Goal: Information Seeking & Learning: Find specific fact

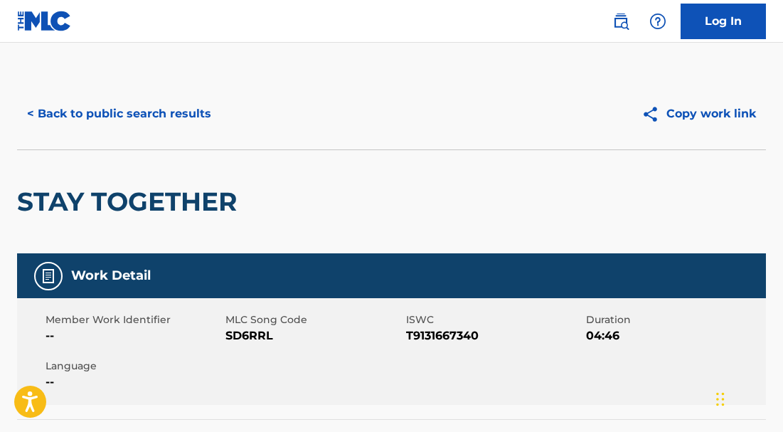
click at [105, 112] on button "< Back to public search results" at bounding box center [119, 114] width 204 height 36
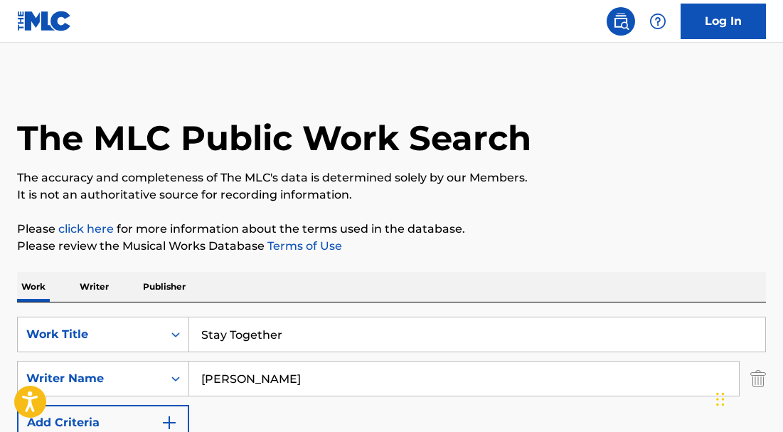
click at [307, 333] on input "Stay Together" at bounding box center [477, 334] width 576 height 34
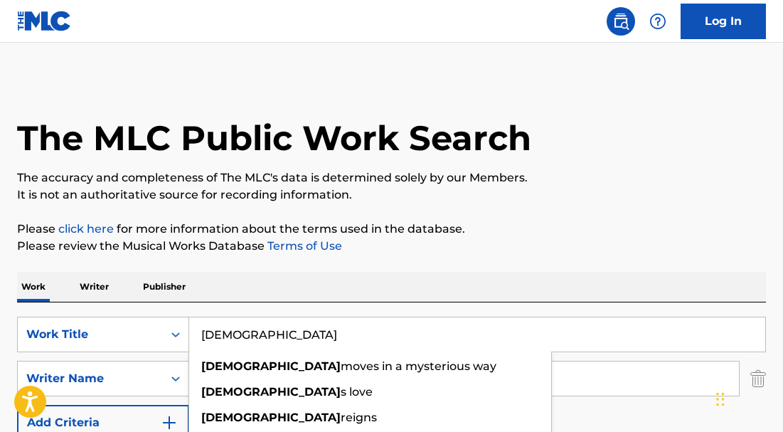
type input "[DEMOGRAPHIC_DATA]"
click at [360, 242] on p "Please review the Musical Works Database Terms of Use" at bounding box center [391, 245] width 749 height 17
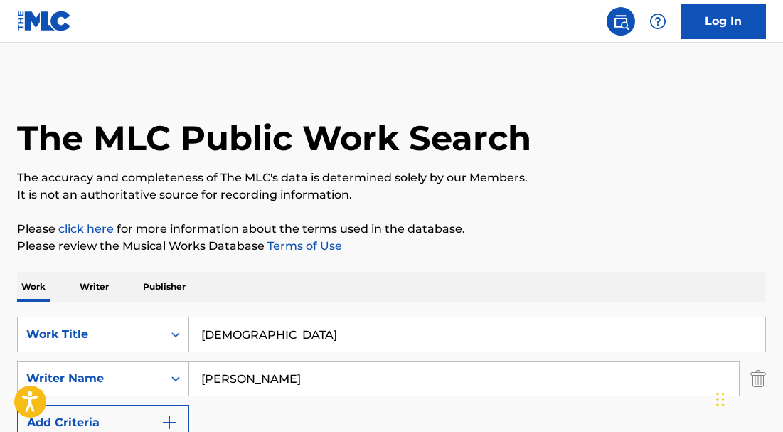
click at [268, 381] on input "[PERSON_NAME]" at bounding box center [464, 378] width 550 height 34
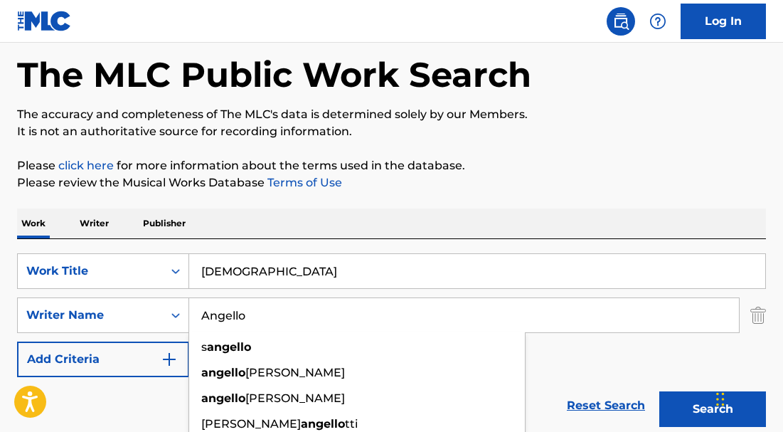
type input "Angello"
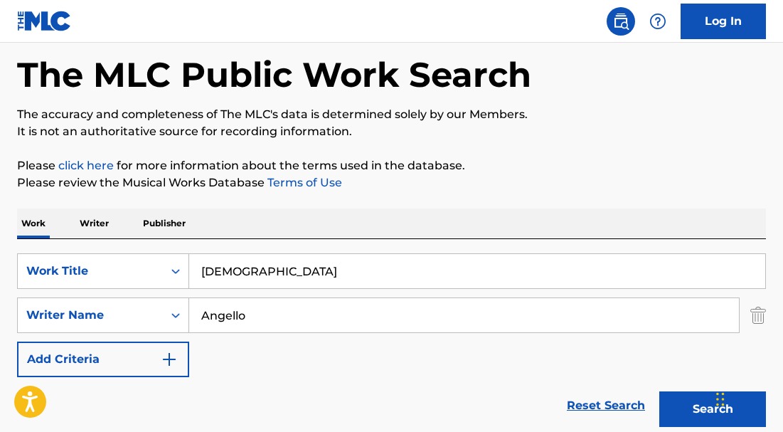
click at [678, 407] on button "Search" at bounding box center [712, 409] width 107 height 36
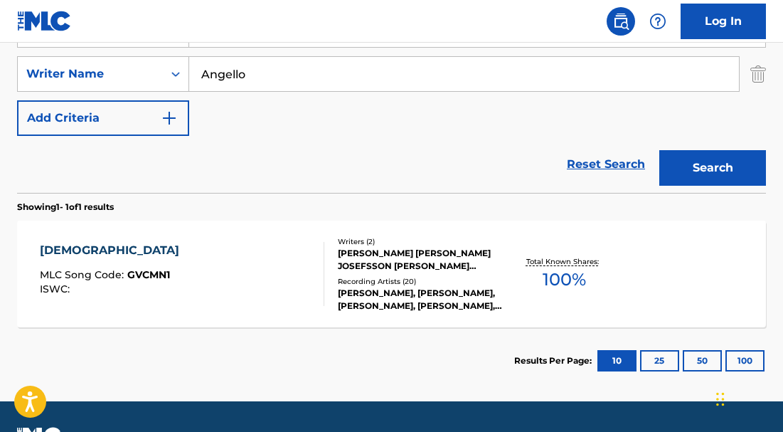
scroll to position [322, 0]
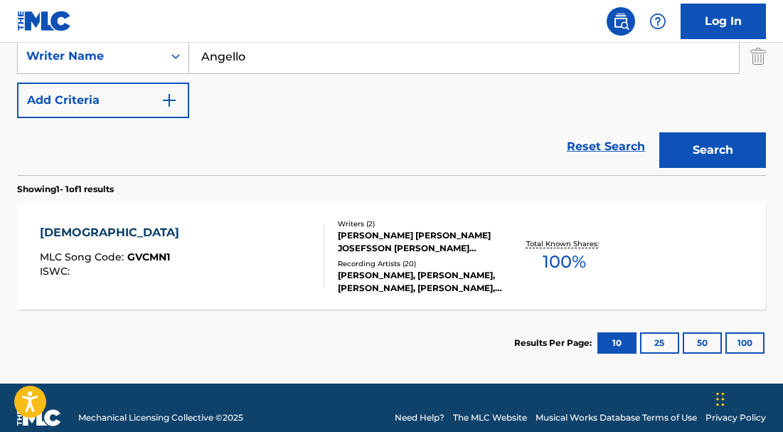
click at [55, 228] on div "[DEMOGRAPHIC_DATA]" at bounding box center [113, 232] width 146 height 17
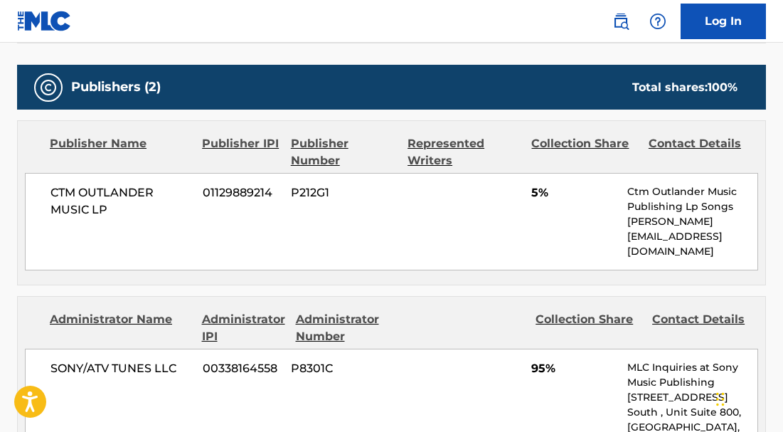
scroll to position [621, 0]
